Goal: Task Accomplishment & Management: Manage account settings

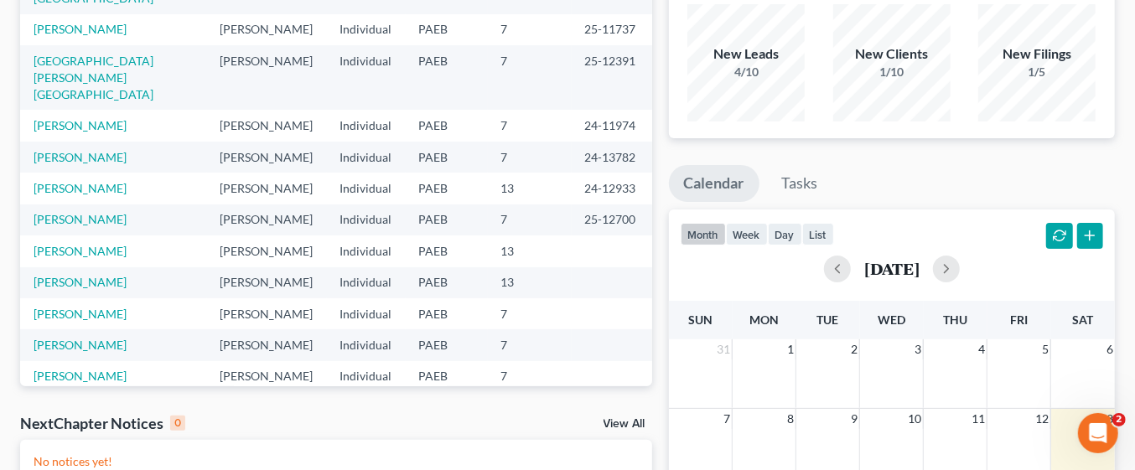
scroll to position [140, 0]
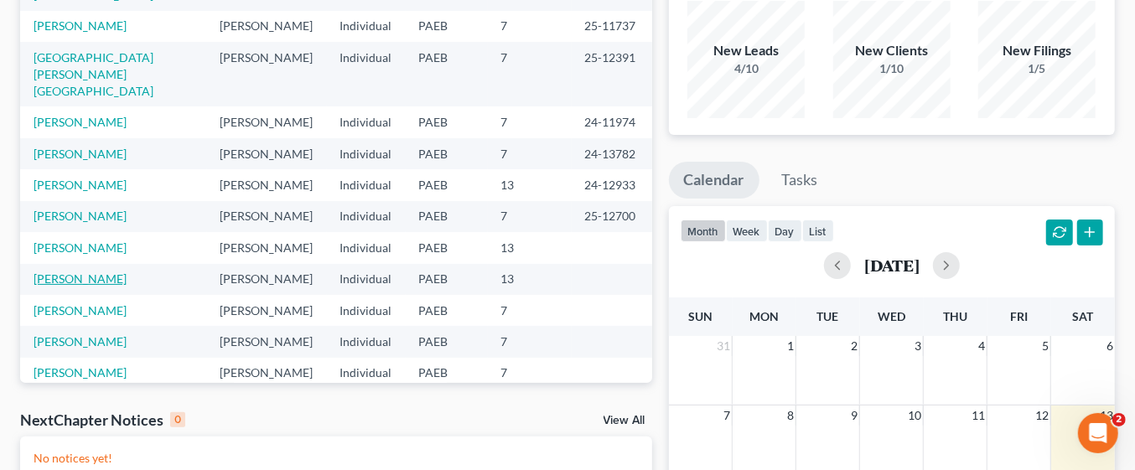
click at [120, 272] on link "[PERSON_NAME]" at bounding box center [80, 279] width 93 height 14
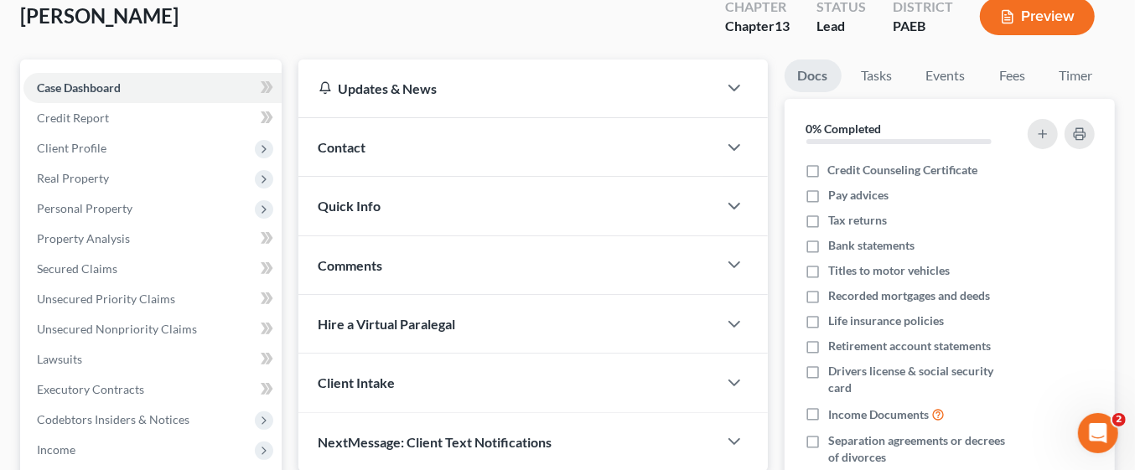
scroll to position [86, 0]
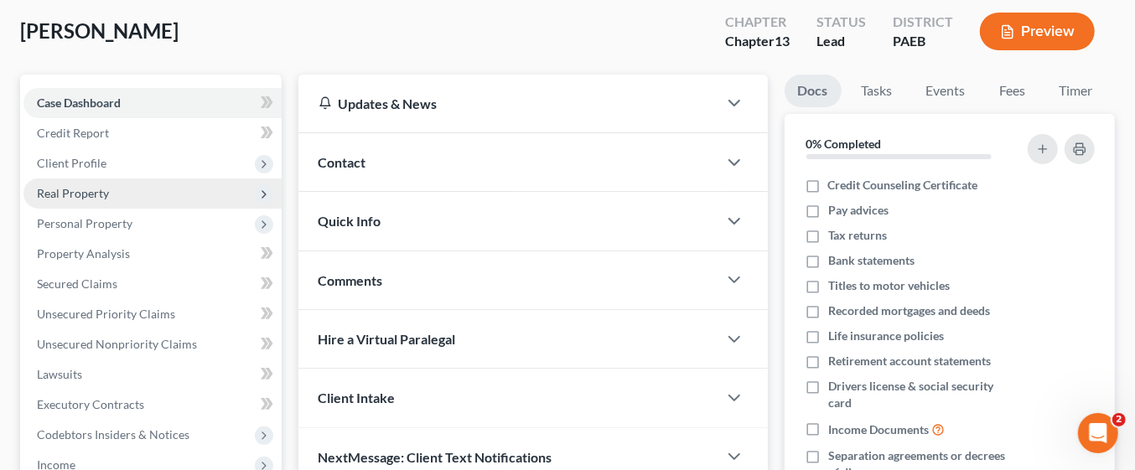
click at [109, 191] on span "Real Property" at bounding box center [152, 194] width 258 height 30
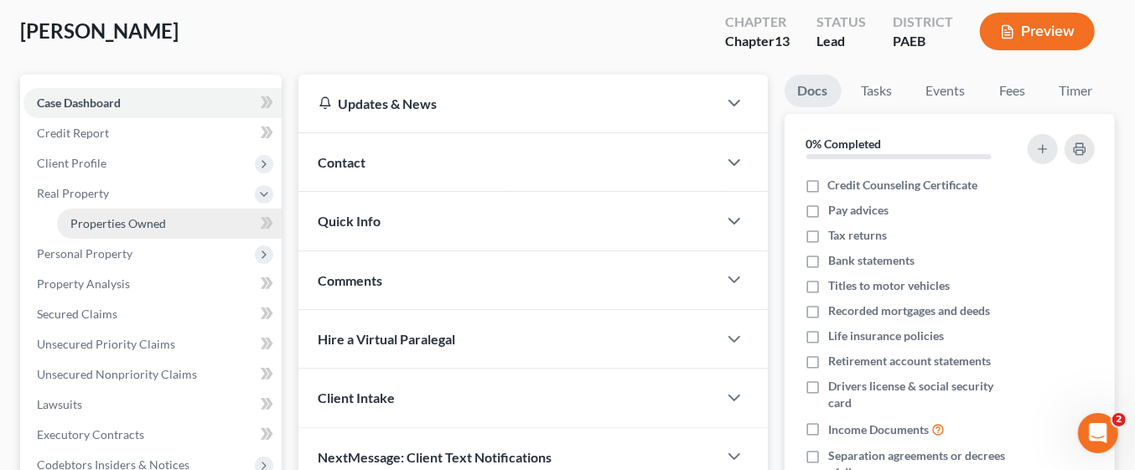
click at [157, 229] on link "Properties Owned" at bounding box center [169, 224] width 225 height 30
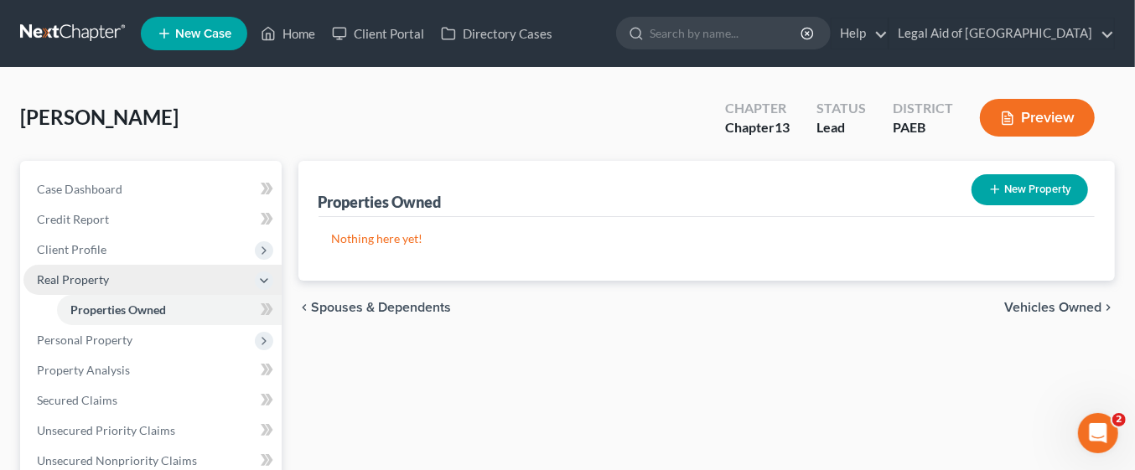
click at [262, 274] on icon at bounding box center [263, 280] width 13 height 13
click at [263, 309] on icon at bounding box center [263, 310] width 13 height 13
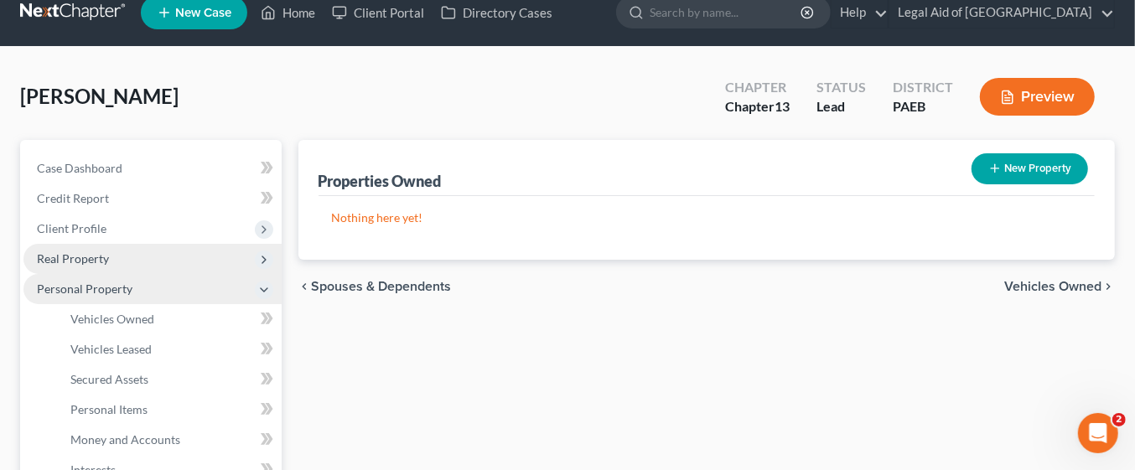
scroll to position [63, 0]
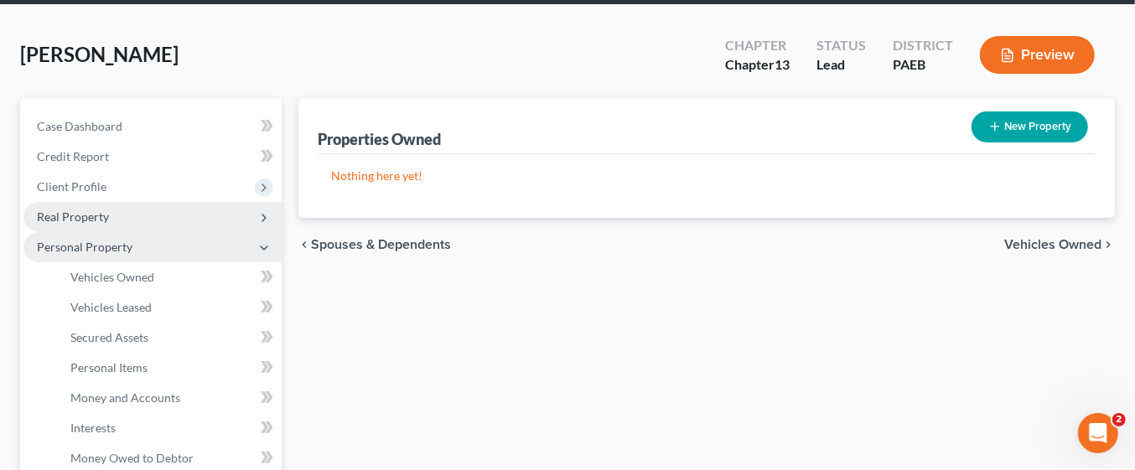
click at [140, 211] on span "Real Property" at bounding box center [152, 217] width 258 height 30
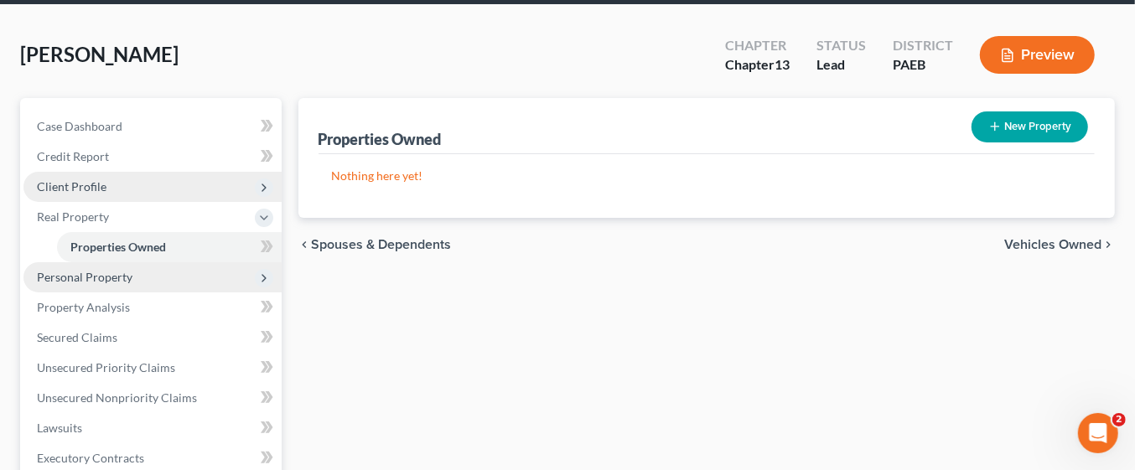
click at [129, 182] on span "Client Profile" at bounding box center [152, 187] width 258 height 30
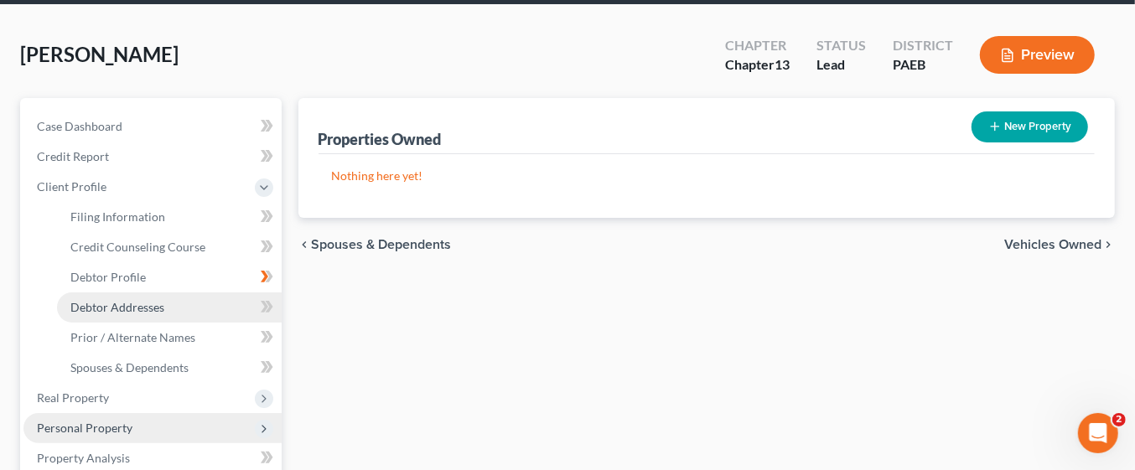
click at [171, 304] on link "Debtor Addresses" at bounding box center [169, 308] width 225 height 30
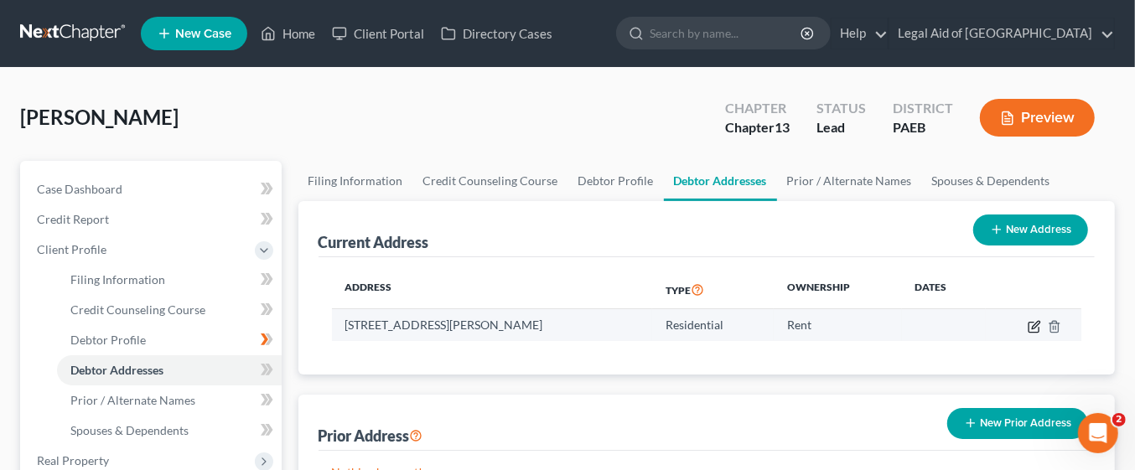
click at [1035, 324] on icon "button" at bounding box center [1034, 326] width 13 height 13
select select "39"
select select "8"
select select "0"
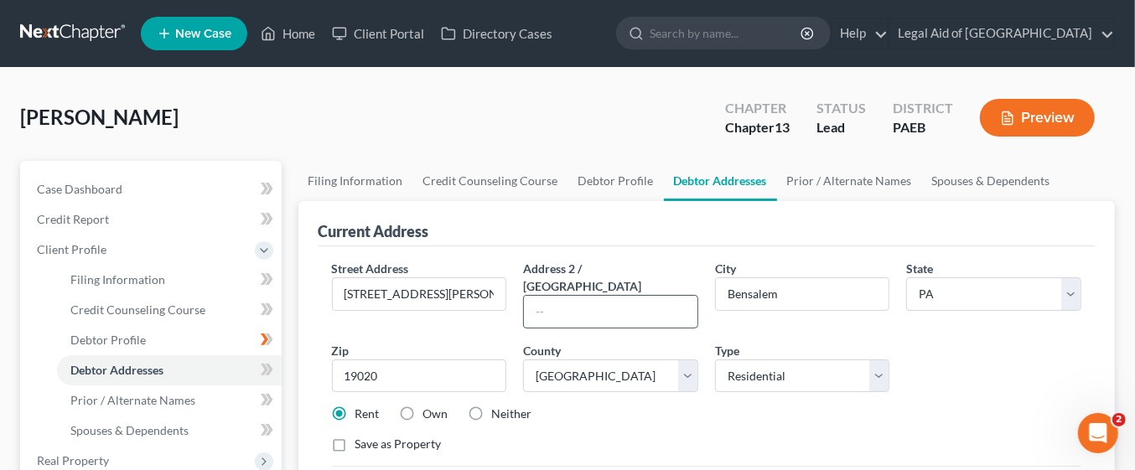
click at [602, 296] on input "text" at bounding box center [611, 312] width 174 height 32
type input "o"
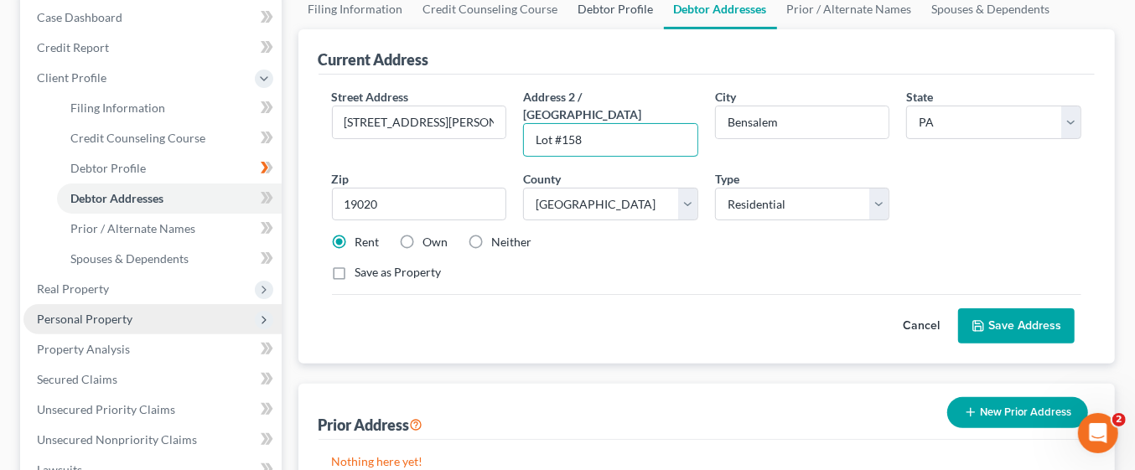
scroll to position [175, 0]
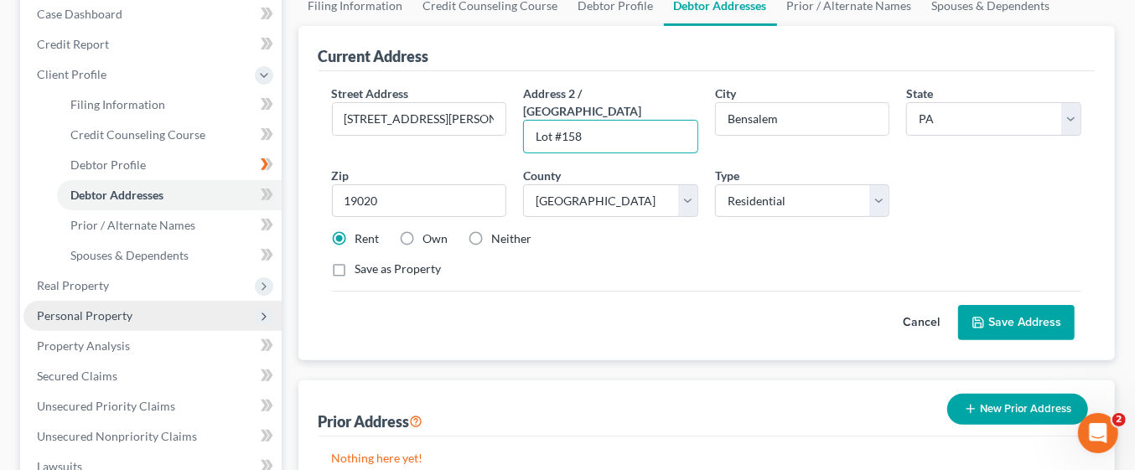
type input "Lot #158"
click at [1048, 305] on button "Save Address" at bounding box center [1016, 322] width 117 height 35
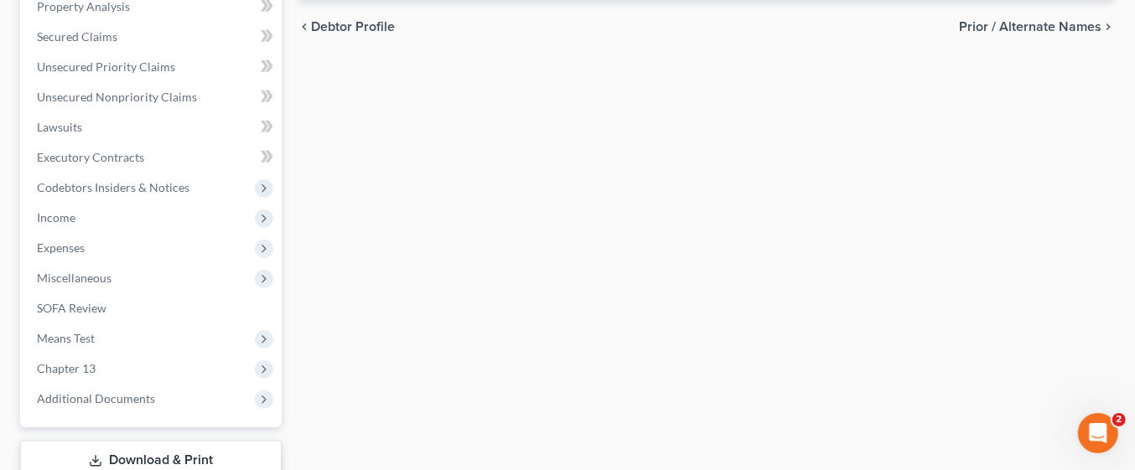
scroll to position [629, 0]
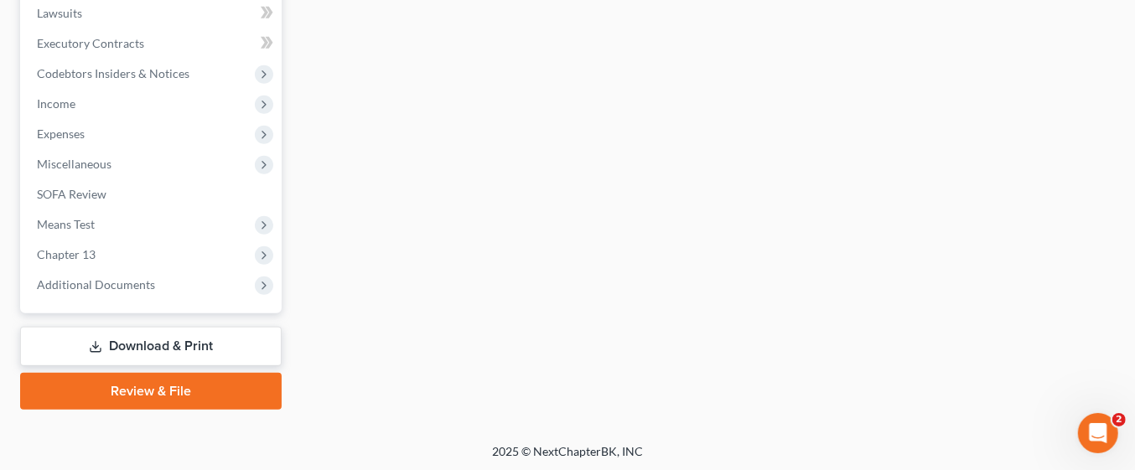
click at [187, 347] on link "Download & Print" at bounding box center [151, 346] width 262 height 39
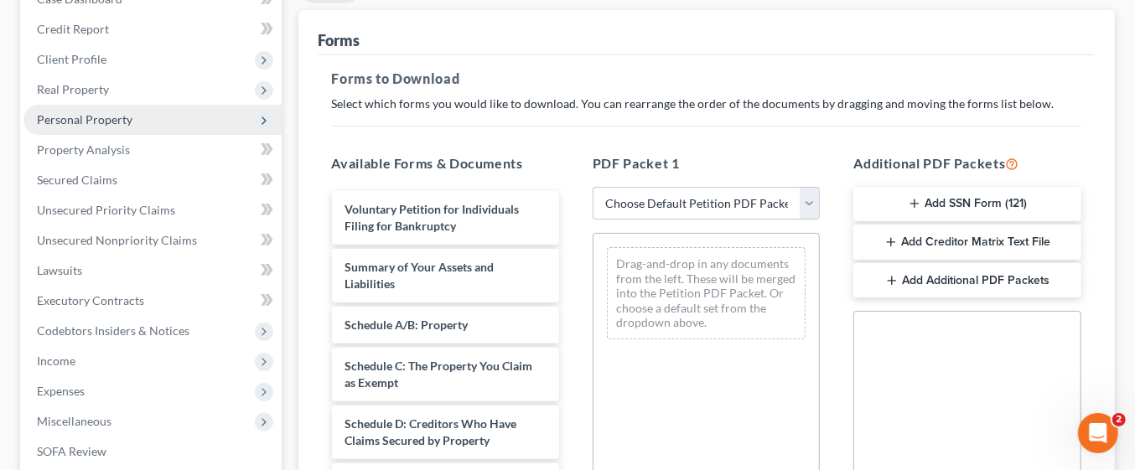
scroll to position [192, 0]
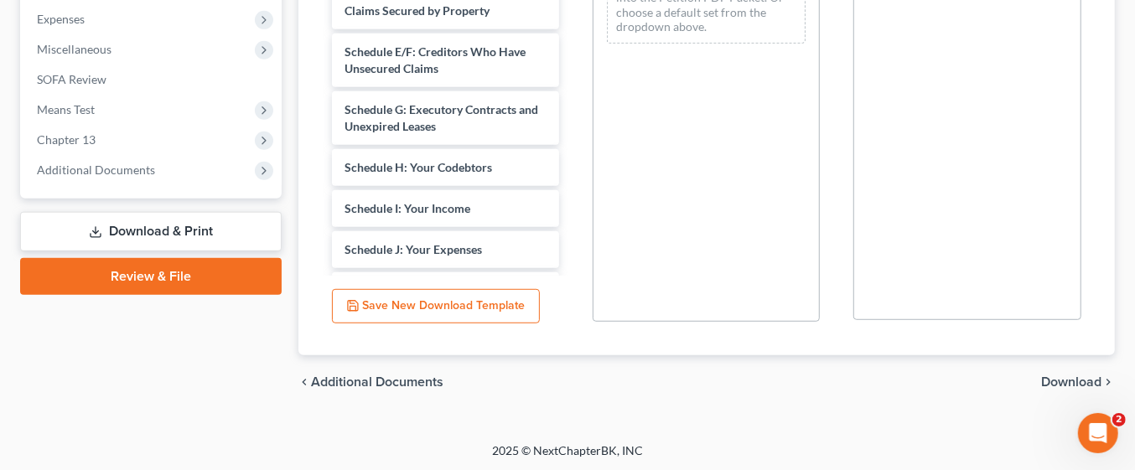
click at [1073, 382] on span "Download" at bounding box center [1071, 382] width 60 height 13
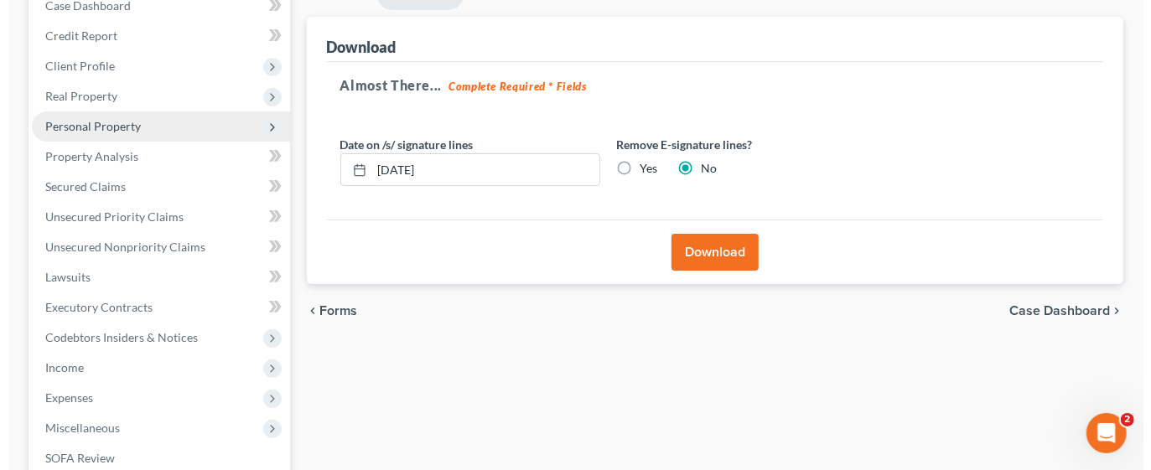
scroll to position [138, 0]
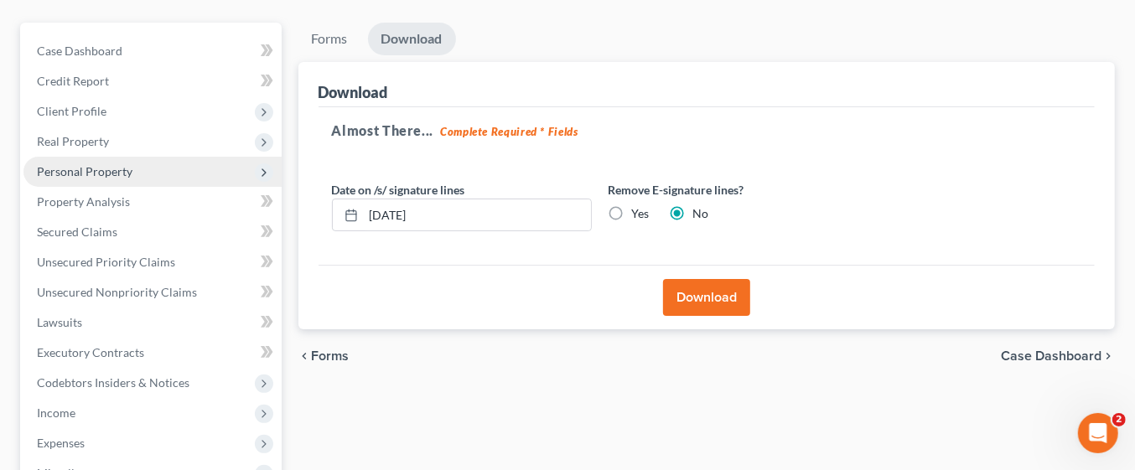
click at [732, 301] on button "Download" at bounding box center [706, 297] width 87 height 37
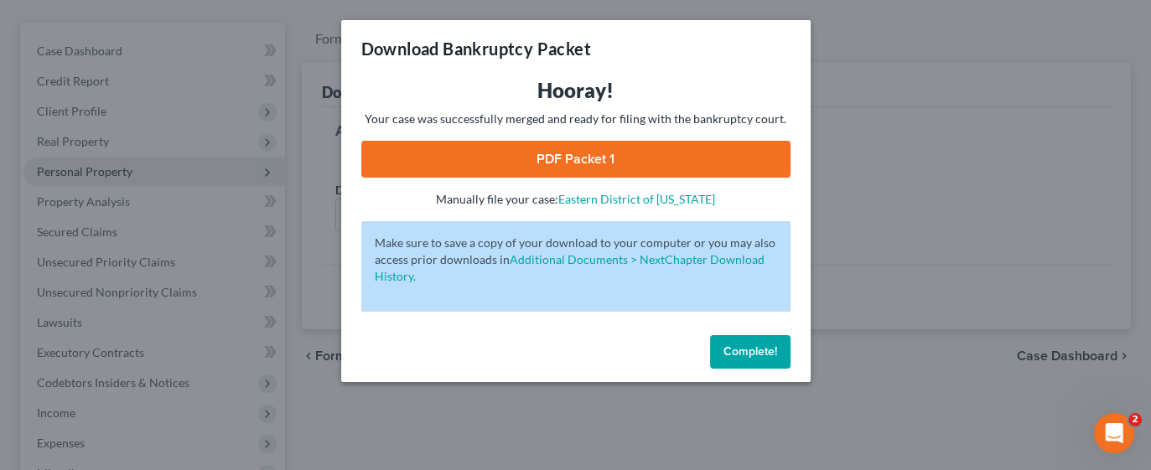
click at [643, 149] on link "PDF Packet 1" at bounding box center [575, 159] width 429 height 37
